Goal: Transaction & Acquisition: Book appointment/travel/reservation

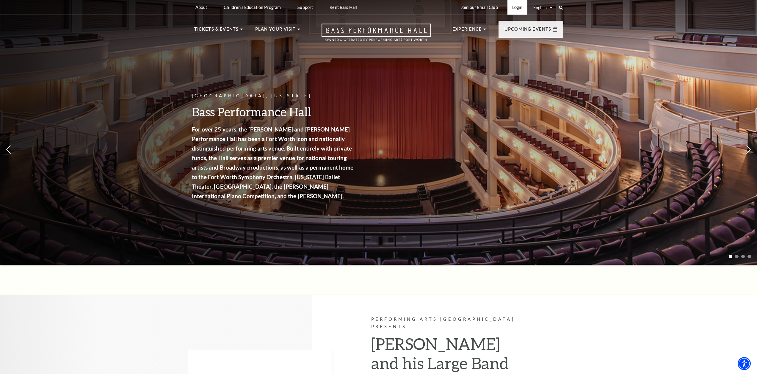
click at [519, 5] on link "Login" at bounding box center [517, 7] width 20 height 15
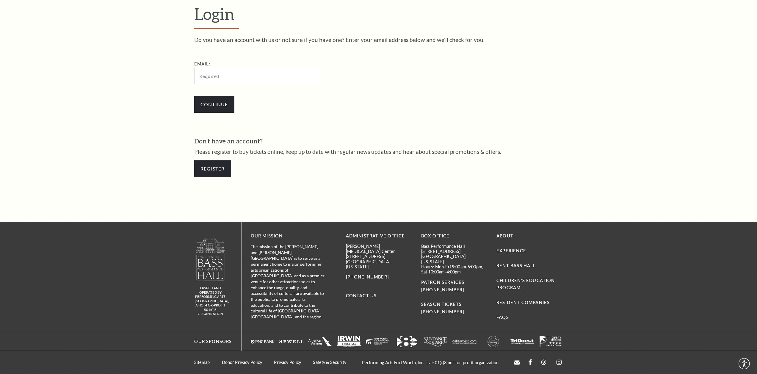
scroll to position [232, 0]
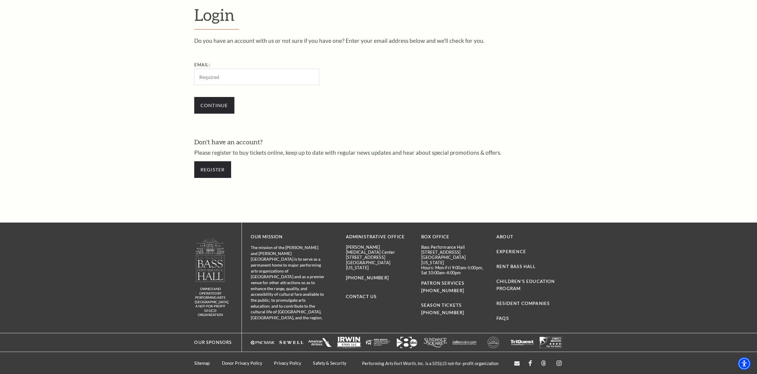
click at [233, 75] on input "Email:" at bounding box center [256, 77] width 125 height 16
type input "[EMAIL_ADDRESS][DOMAIN_NAME]"
click at [210, 103] on input "Continue" at bounding box center [214, 105] width 40 height 17
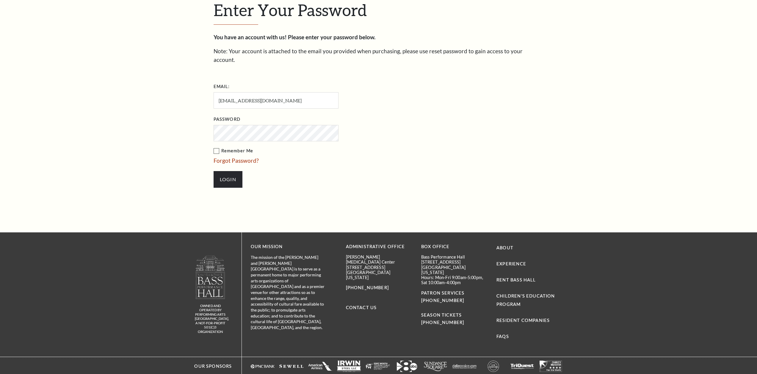
scroll to position [243, 0]
click at [215, 147] on label "Remember Me" at bounding box center [306, 150] width 184 height 7
click at [0, 0] on input "Remember Me" at bounding box center [0, 0] width 0 height 0
click at [222, 171] on input "Login" at bounding box center [228, 179] width 29 height 17
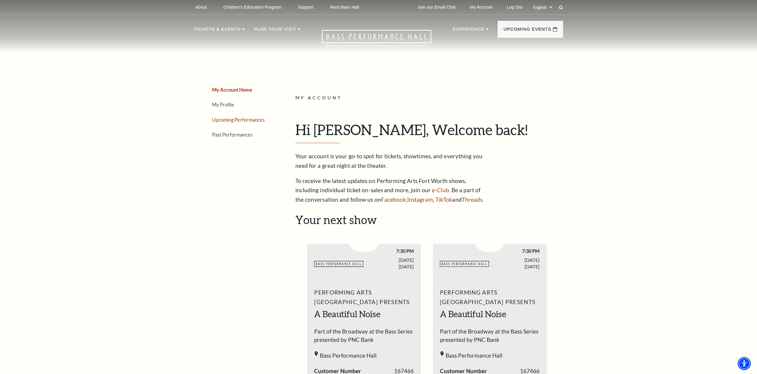
click at [228, 119] on link "Upcoming Performances" at bounding box center [238, 120] width 53 height 6
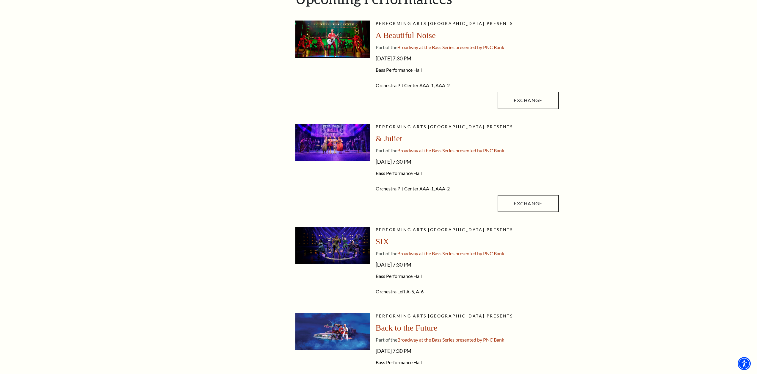
scroll to position [99, 0]
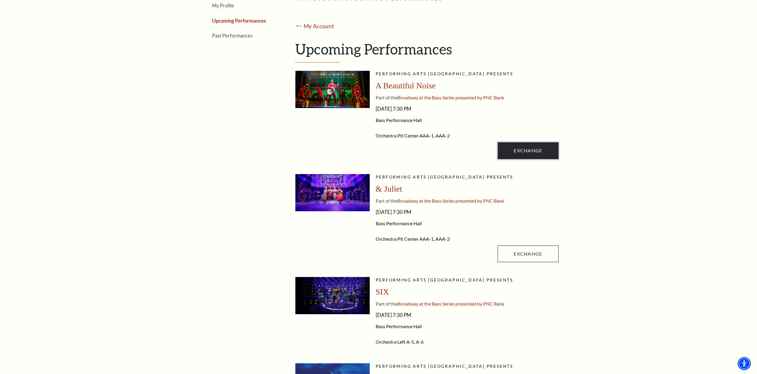
click at [512, 149] on link "Exchange" at bounding box center [527, 150] width 61 height 17
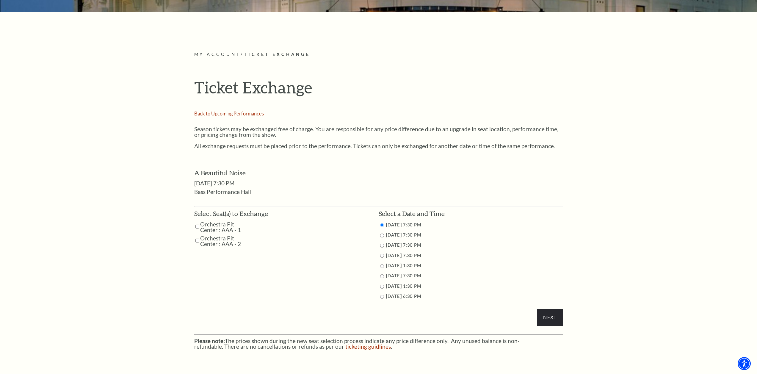
scroll to position [248, 0]
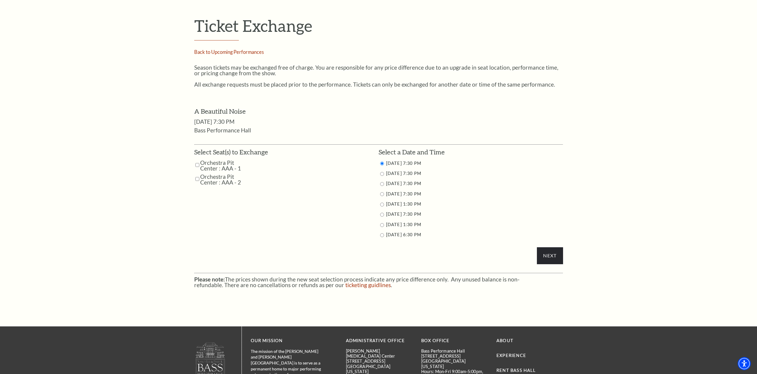
click at [197, 164] on input "Orchestra Pit Center : AAA - 1" at bounding box center [197, 165] width 4 height 10
checkbox input "true"
click at [197, 179] on input "Orchestra Pit Center : AAA - 2" at bounding box center [197, 179] width 4 height 10
checkbox input "true"
click at [381, 183] on input "10/30/2025 7:30 PM" at bounding box center [382, 184] width 4 height 4
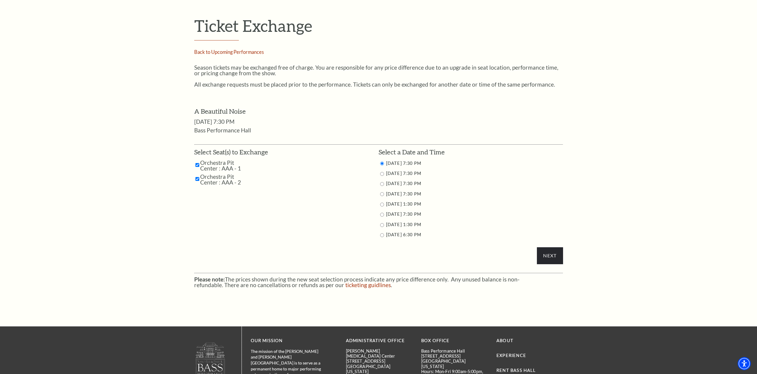
radio input "true"
click at [550, 253] on input "Next" at bounding box center [550, 255] width 26 height 17
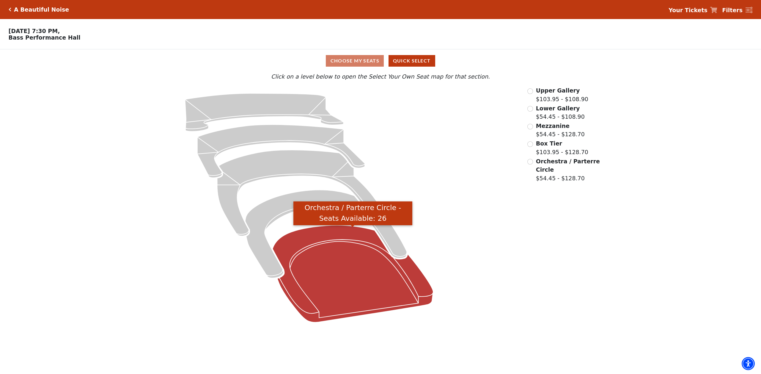
click at [353, 285] on icon "Orchestra / Parterre Circle - Seats Available: 26" at bounding box center [353, 273] width 161 height 97
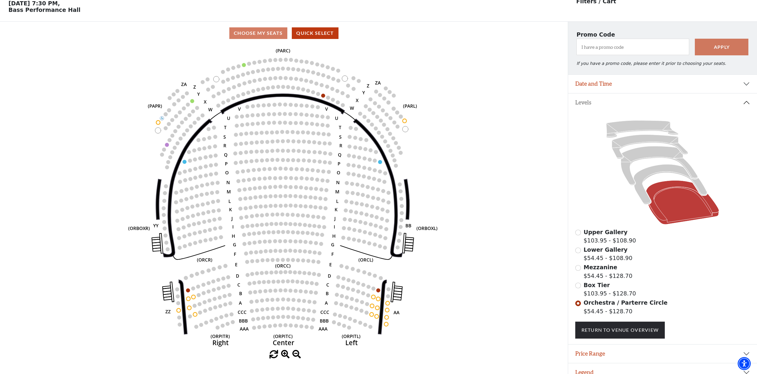
scroll to position [38, 0]
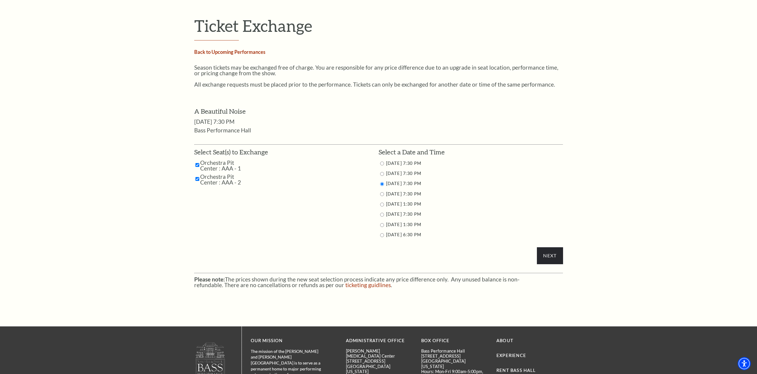
click at [218, 54] on link "Back to Upcoming Performances" at bounding box center [229, 52] width 71 height 6
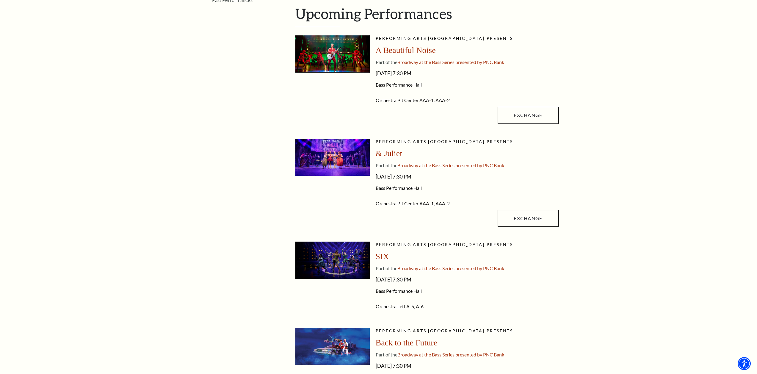
scroll to position [149, 0]
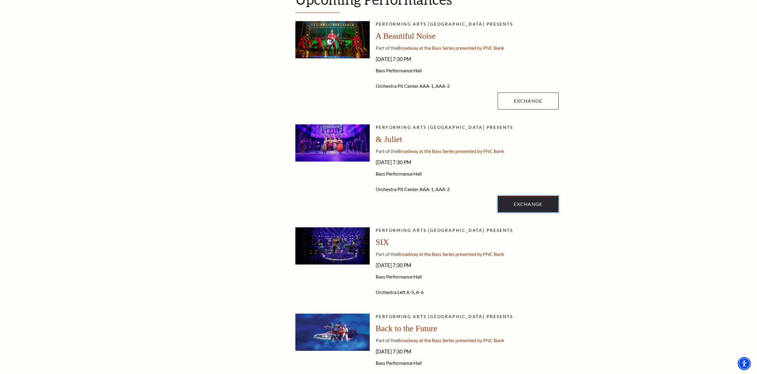
click at [516, 204] on link "Exchange" at bounding box center [527, 204] width 61 height 17
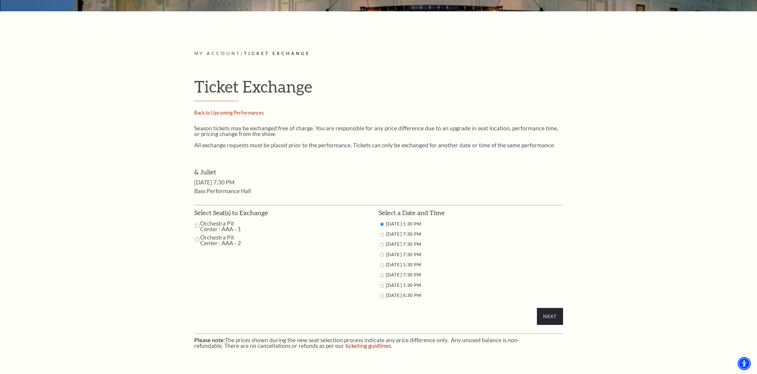
scroll to position [248, 0]
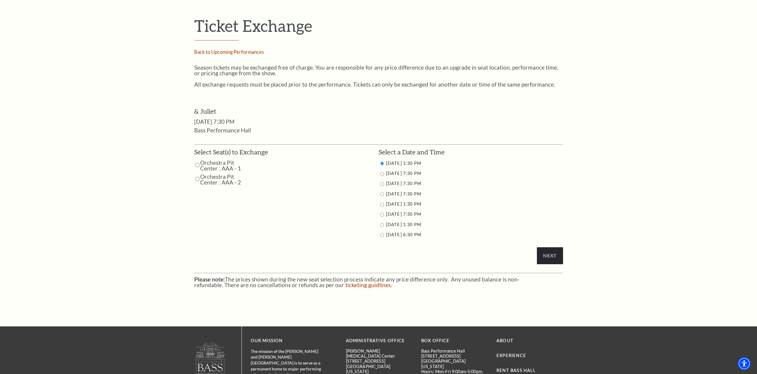
click at [198, 166] on input "Orchestra Pit Center : AAA - 1" at bounding box center [197, 165] width 4 height 10
checkbox input "true"
click at [198, 178] on input "Orchestra Pit Center : AAA - 2" at bounding box center [197, 179] width 4 height 10
checkbox input "true"
click at [383, 184] on input "11/13/2025 7:30 PM" at bounding box center [382, 184] width 4 height 4
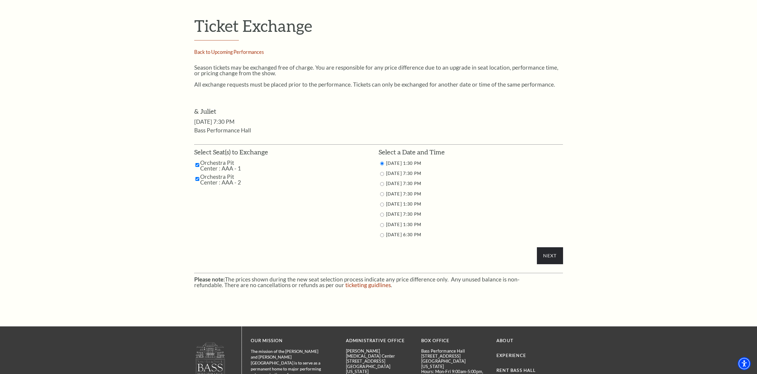
radio input "true"
click at [553, 255] on input "Next" at bounding box center [550, 255] width 26 height 17
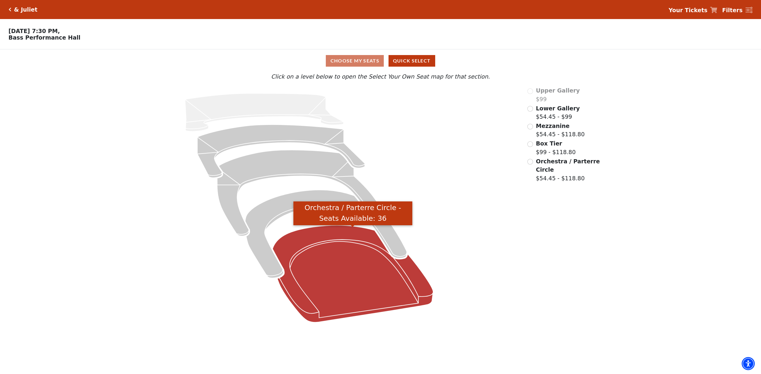
click at [368, 278] on icon "Orchestra / Parterre Circle - Seats Available: 36" at bounding box center [353, 273] width 161 height 97
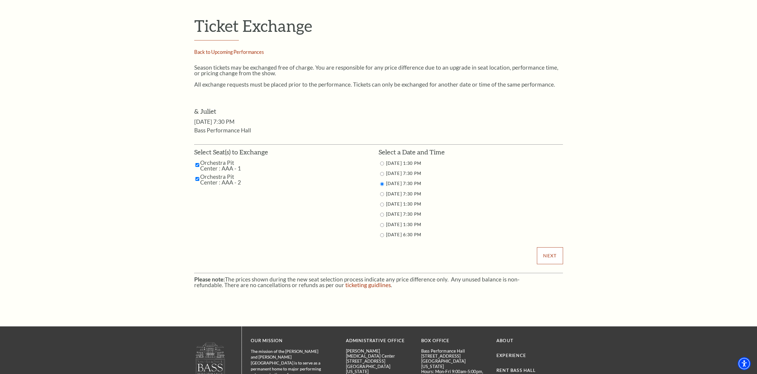
click at [552, 260] on input "Next" at bounding box center [550, 255] width 26 height 17
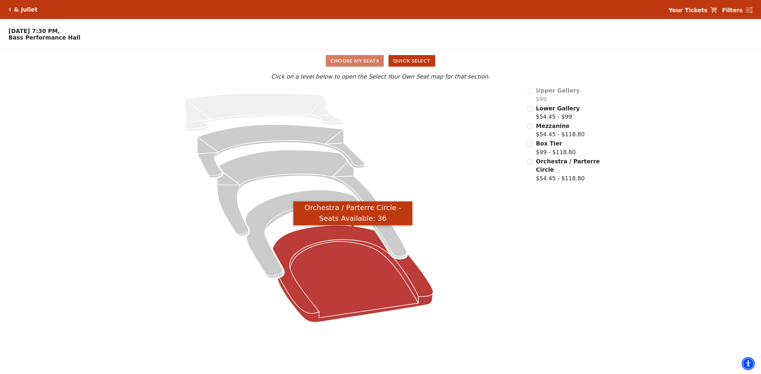
click at [350, 275] on icon "Orchestra / Parterre Circle - Seats Available: 36" at bounding box center [353, 273] width 161 height 97
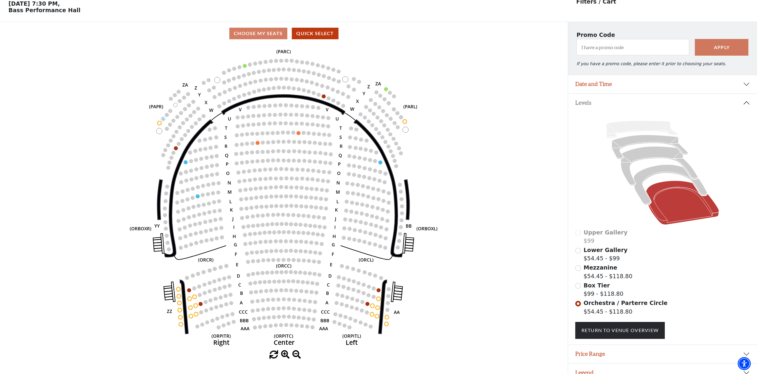
scroll to position [28, 0]
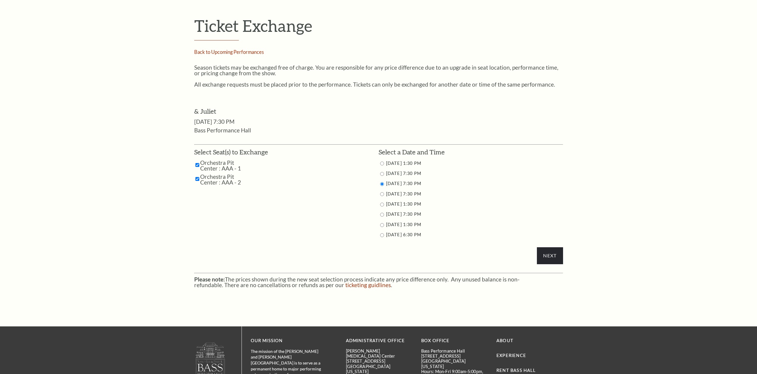
scroll to position [248, 0]
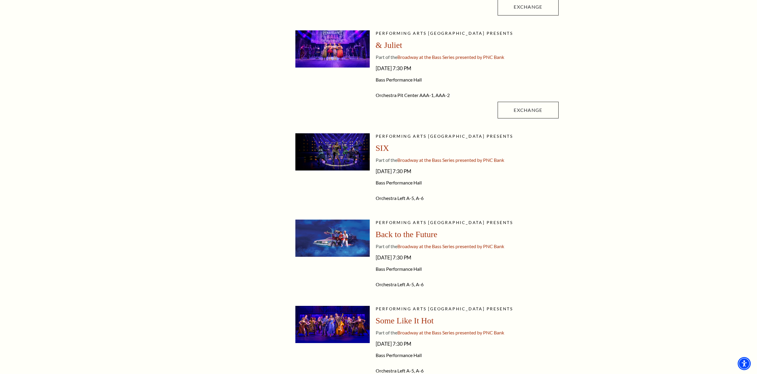
scroll to position [277, 0]
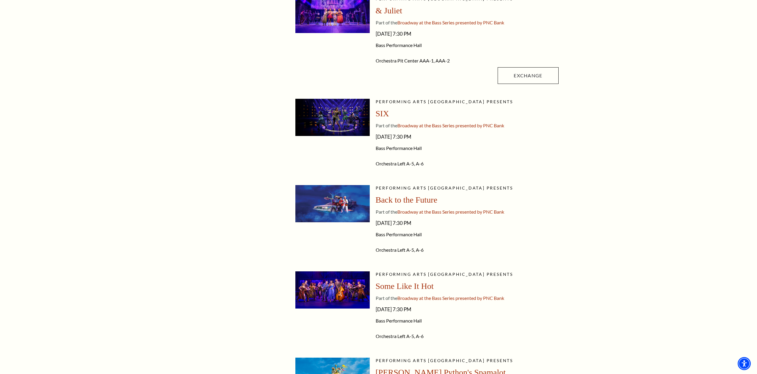
click at [383, 113] on span "SIX" at bounding box center [382, 113] width 13 height 9
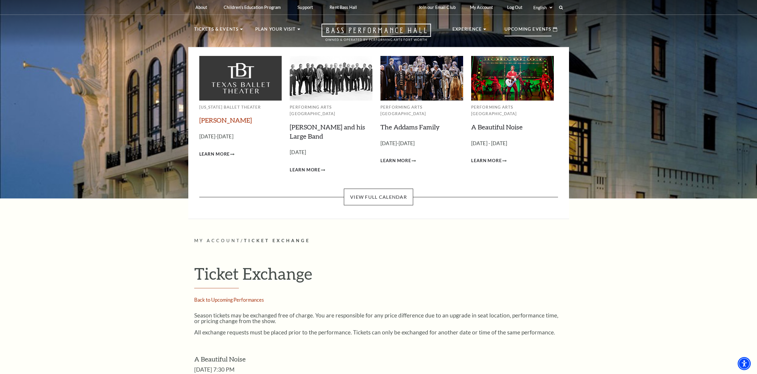
click at [212, 121] on link "[PERSON_NAME]" at bounding box center [225, 120] width 53 height 8
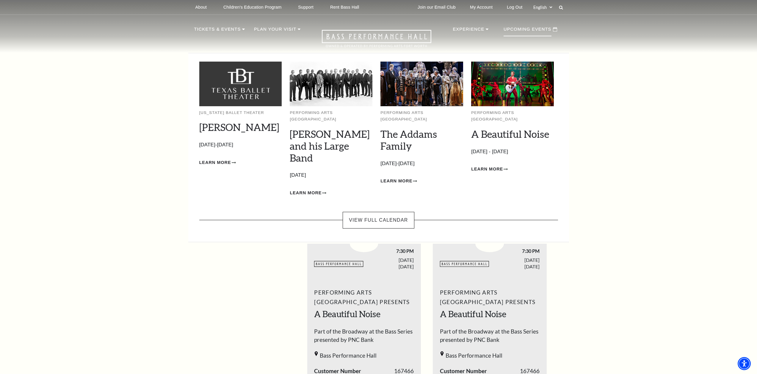
click at [415, 86] on img at bounding box center [421, 84] width 83 height 44
click at [402, 177] on span "Learn More" at bounding box center [396, 180] width 32 height 7
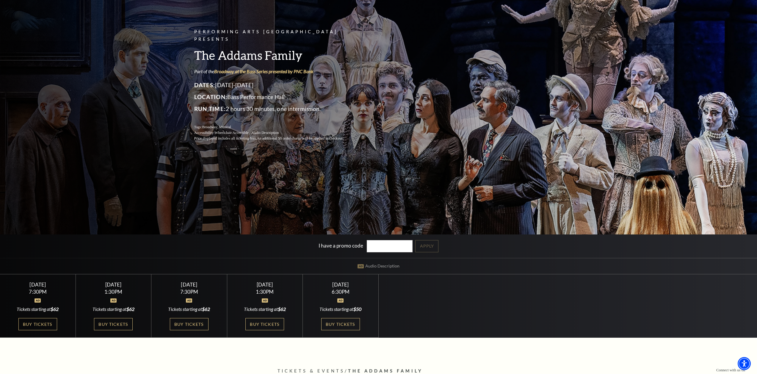
scroll to position [99, 0]
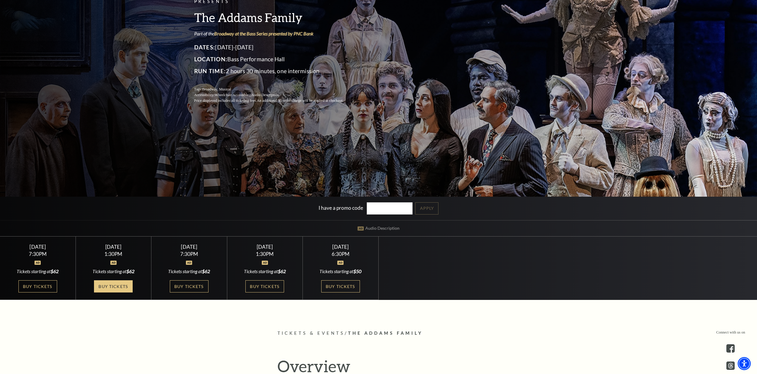
click at [114, 288] on link "Buy Tickets" at bounding box center [113, 286] width 39 height 12
click at [263, 286] on link "Buy Tickets" at bounding box center [264, 286] width 39 height 12
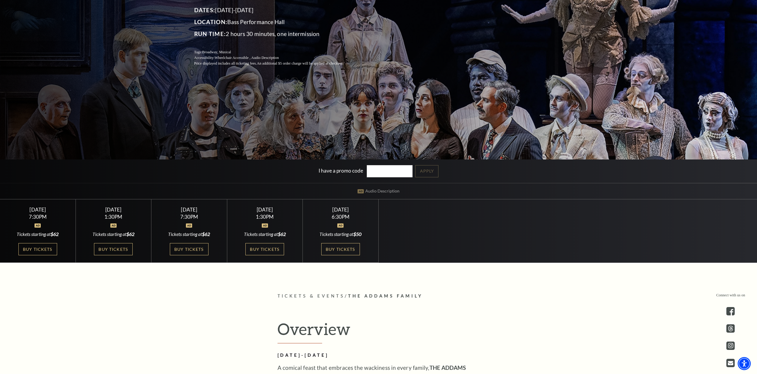
scroll to position [149, 0]
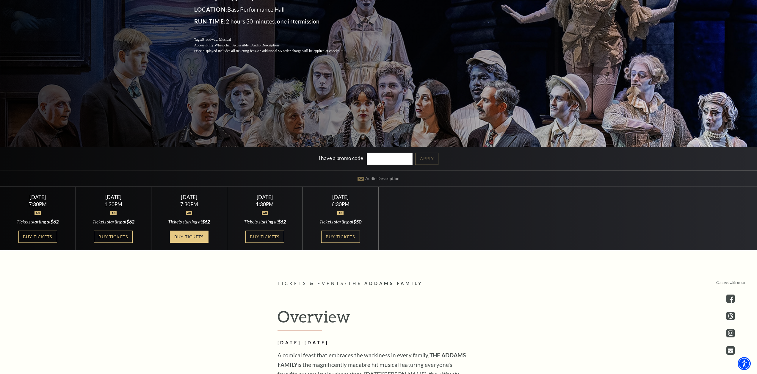
click at [190, 239] on link "Buy Tickets" at bounding box center [189, 236] width 39 height 12
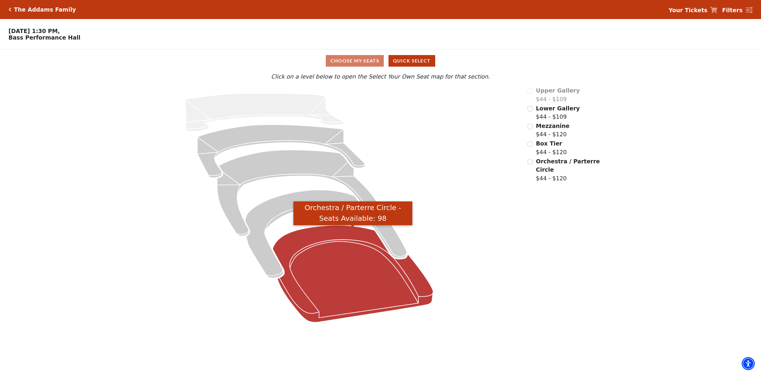
click at [355, 283] on icon "Orchestra / Parterre Circle - Seats Available: 98" at bounding box center [353, 273] width 161 height 97
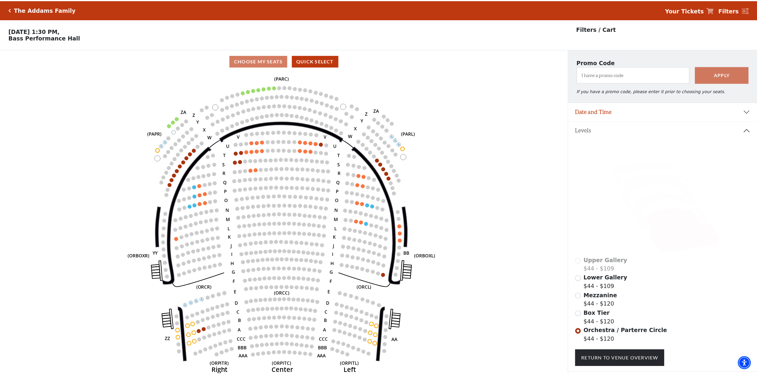
scroll to position [28, 0]
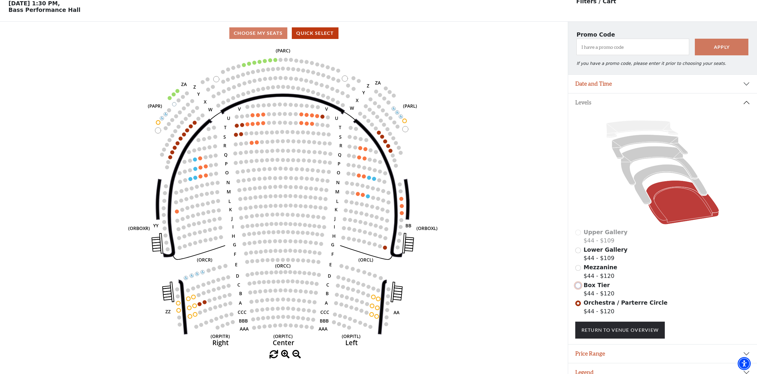
click at [578, 288] on input "Box Tier$44 - $120\a" at bounding box center [578, 285] width 6 height 6
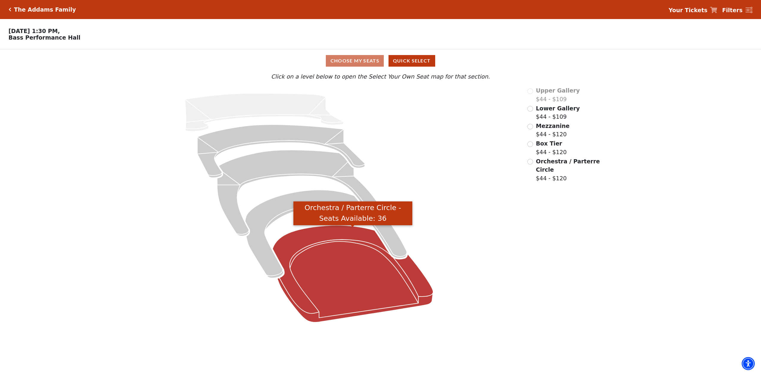
click at [343, 285] on icon "Orchestra / Parterre Circle - Seats Available: 36" at bounding box center [353, 273] width 161 height 97
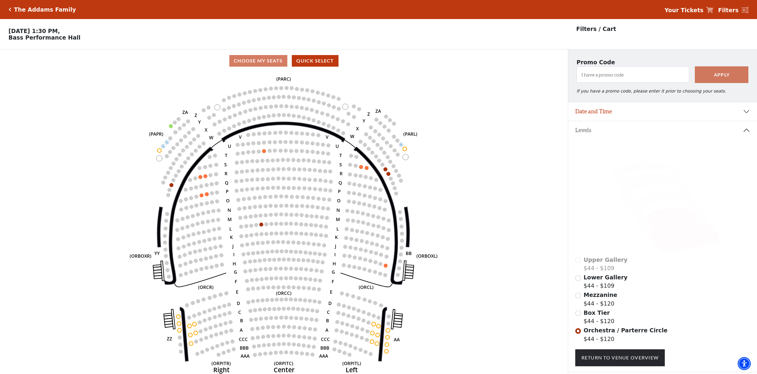
scroll to position [28, 0]
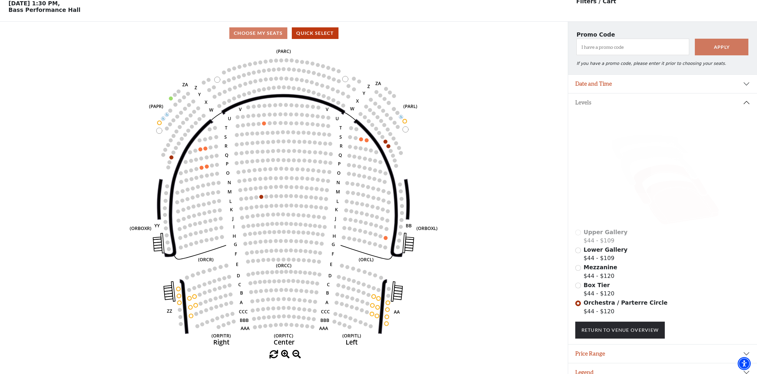
click at [661, 174] on icon at bounding box center [669, 184] width 73 height 40
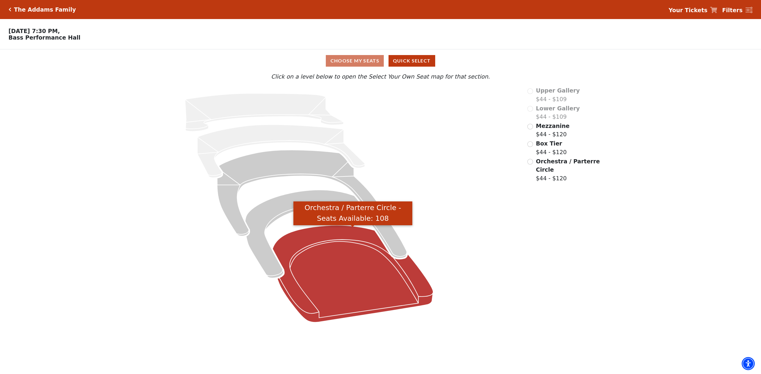
click at [349, 302] on icon "Orchestra / Parterre Circle - Seats Available: 108" at bounding box center [353, 273] width 161 height 97
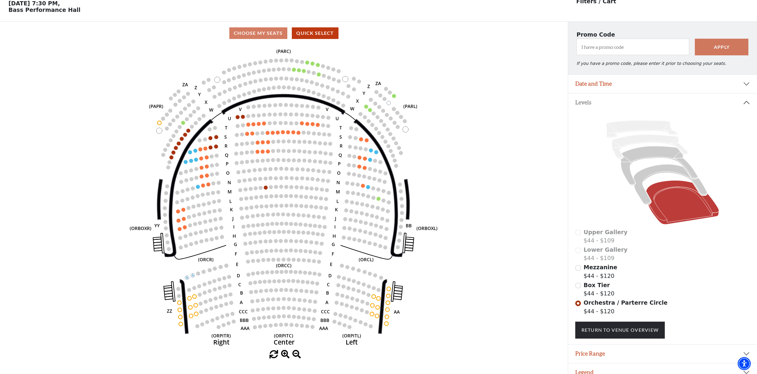
scroll to position [38, 0]
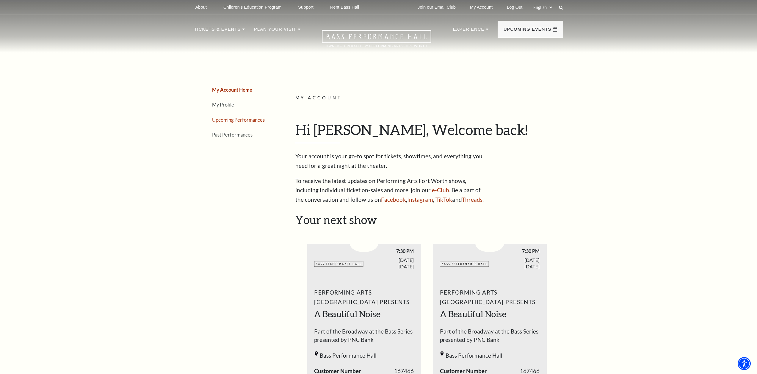
click at [236, 120] on link "Upcoming Performances" at bounding box center [238, 120] width 53 height 6
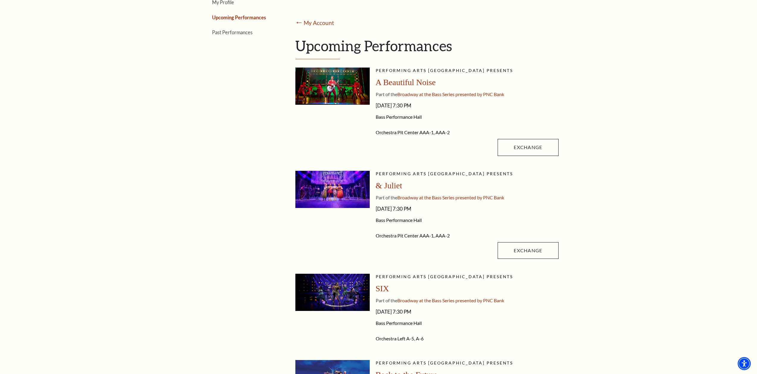
scroll to position [99, 0]
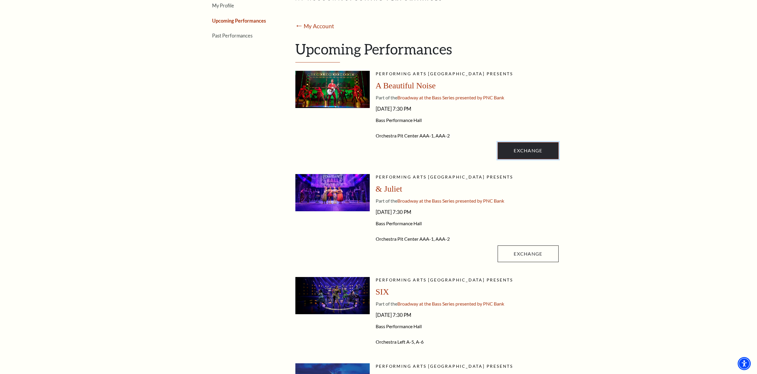
click at [528, 151] on link "Exchange" at bounding box center [527, 150] width 61 height 17
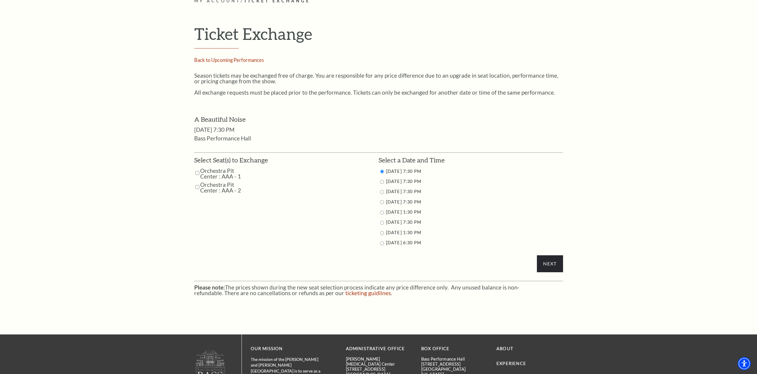
scroll to position [248, 0]
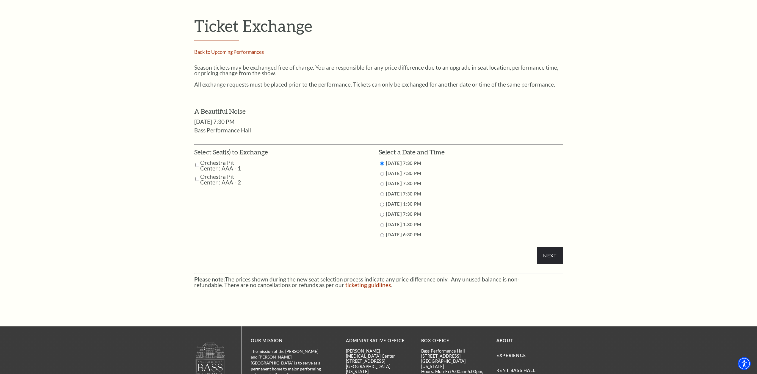
drag, startPoint x: 197, startPoint y: 164, endPoint x: 196, endPoint y: 167, distance: 3.0
click at [197, 166] on input "Orchestra Pit Center : AAA - 1" at bounding box center [197, 165] width 4 height 10
checkbox input "true"
click at [197, 179] on input "Orchestra Pit Center : AAA - 2" at bounding box center [197, 179] width 4 height 10
checkbox input "true"
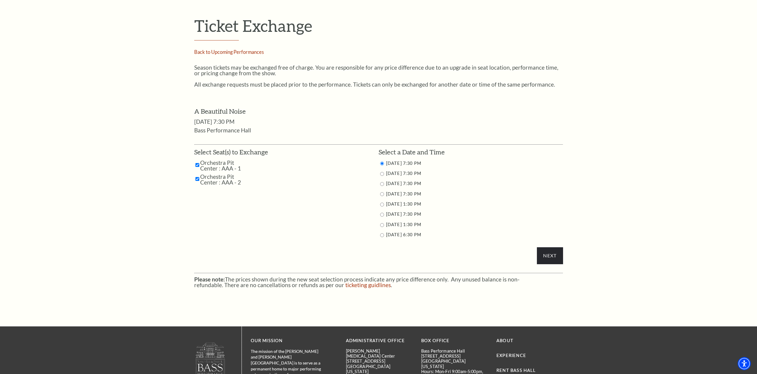
click at [380, 184] on input "10/30/2025 7:30 PM" at bounding box center [382, 184] width 4 height 4
radio input "true"
click at [554, 252] on input "Next" at bounding box center [550, 255] width 26 height 17
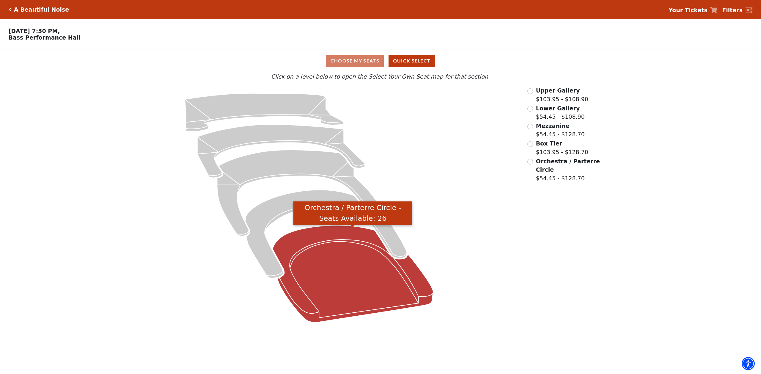
click at [360, 280] on icon "Orchestra / Parterre Circle - Seats Available: 26" at bounding box center [353, 273] width 161 height 97
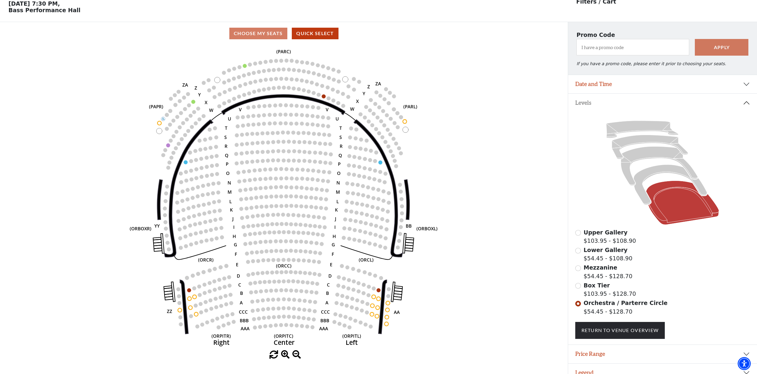
scroll to position [28, 0]
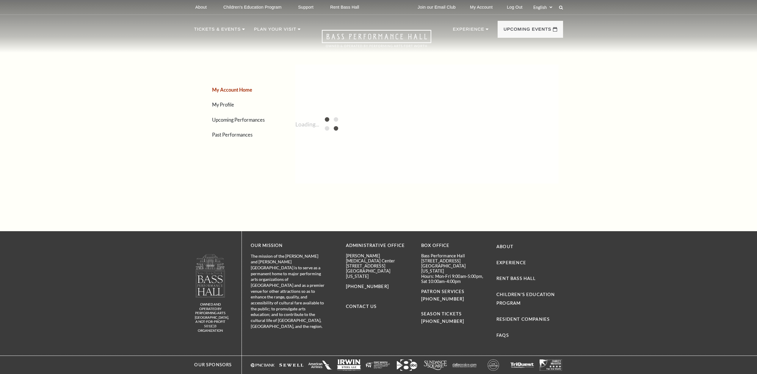
scroll to position [29, 0]
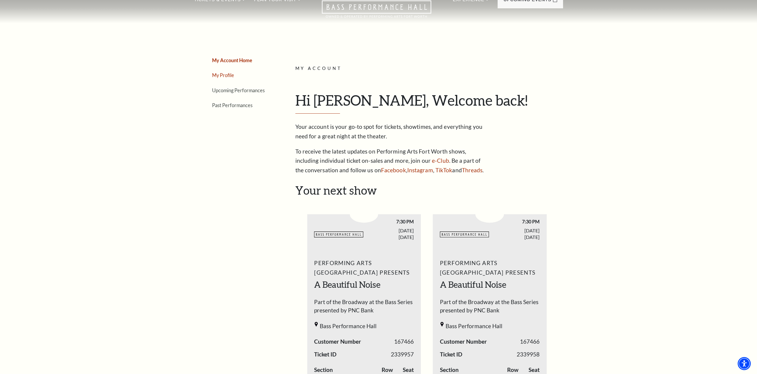
click at [226, 76] on link "My Profile" at bounding box center [223, 75] width 22 height 6
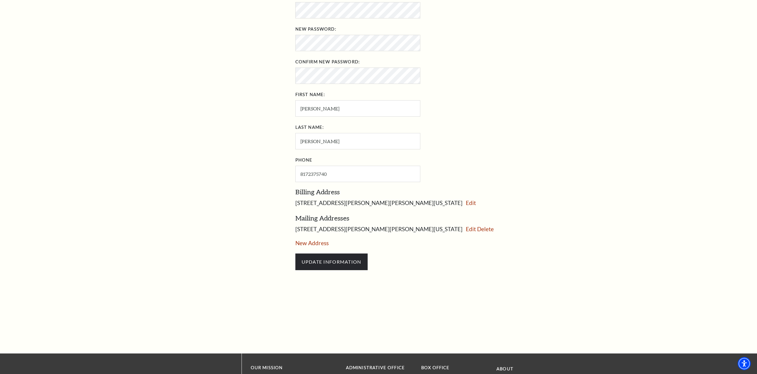
scroll to position [228, 0]
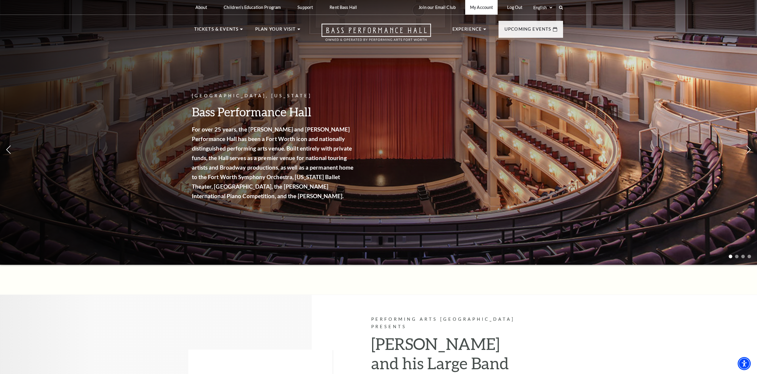
click at [481, 8] on link "My Account" at bounding box center [481, 7] width 32 height 15
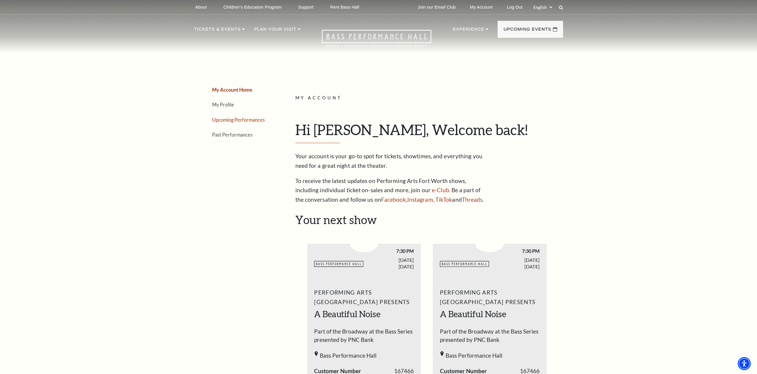
click at [225, 120] on link "Upcoming Performances" at bounding box center [238, 120] width 53 height 6
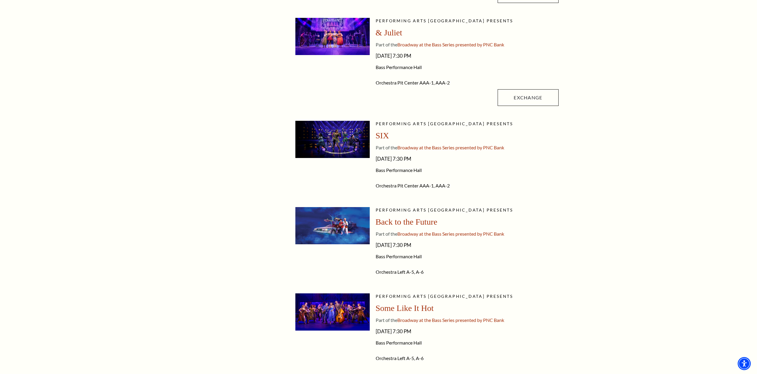
scroll to position [248, 0]
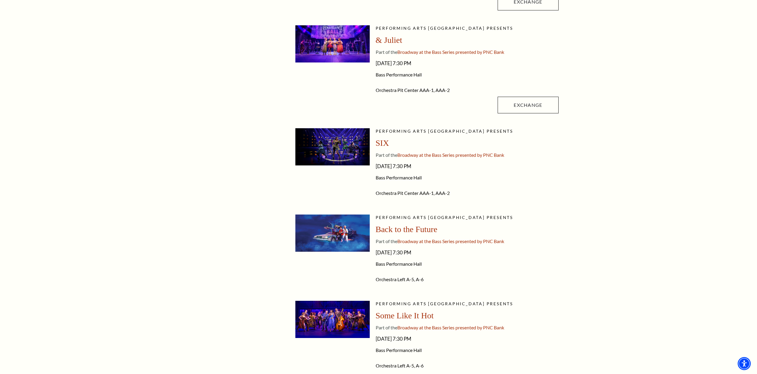
click at [393, 234] on div "Back to the Future" at bounding box center [467, 229] width 183 height 11
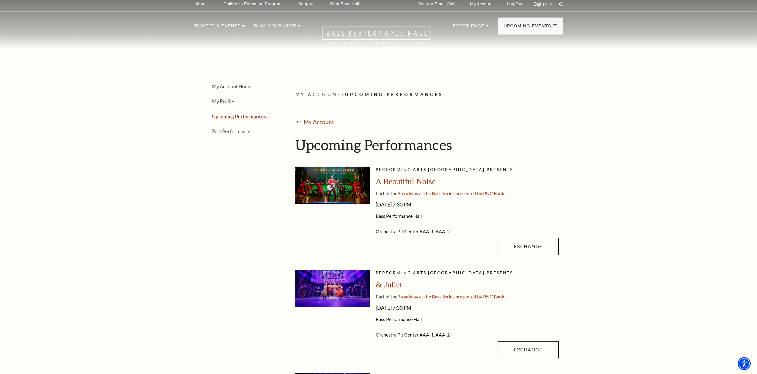
scroll to position [0, 0]
